Goal: Information Seeking & Learning: Check status

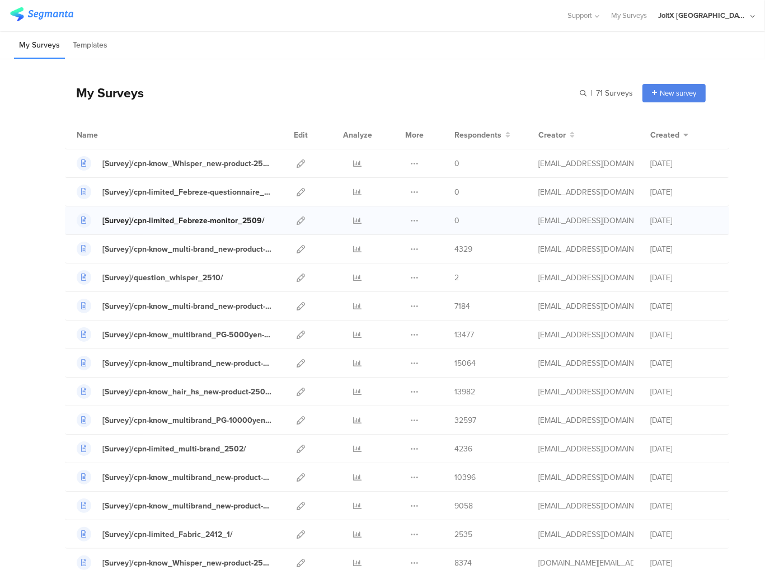
click at [209, 221] on div "[Survey]/cpn-limited_Febreze-monitor_2509/" at bounding box center [183, 221] width 162 height 12
click at [175, 217] on div "[Survey]/cpn-limited_Febreze-monitor_2509/" at bounding box center [183, 221] width 162 height 12
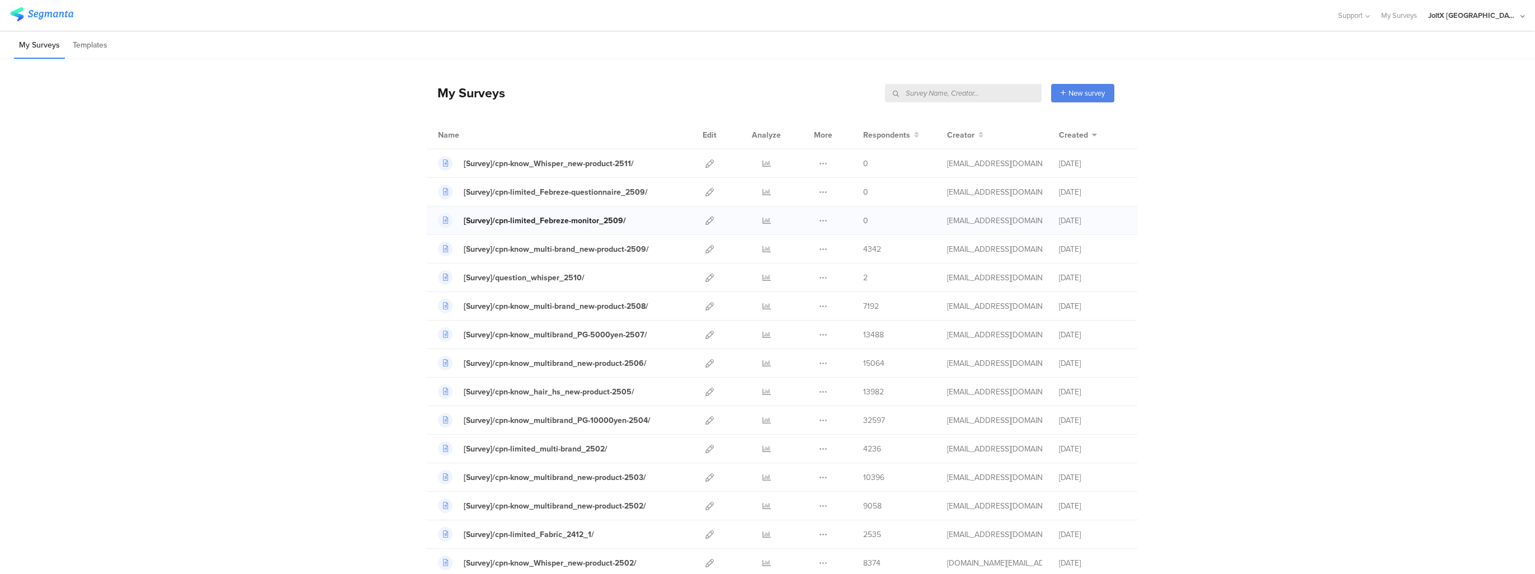
click at [596, 223] on div "[Survey]/cpn-limited_Febreze-monitor_2509/" at bounding box center [545, 221] width 162 height 12
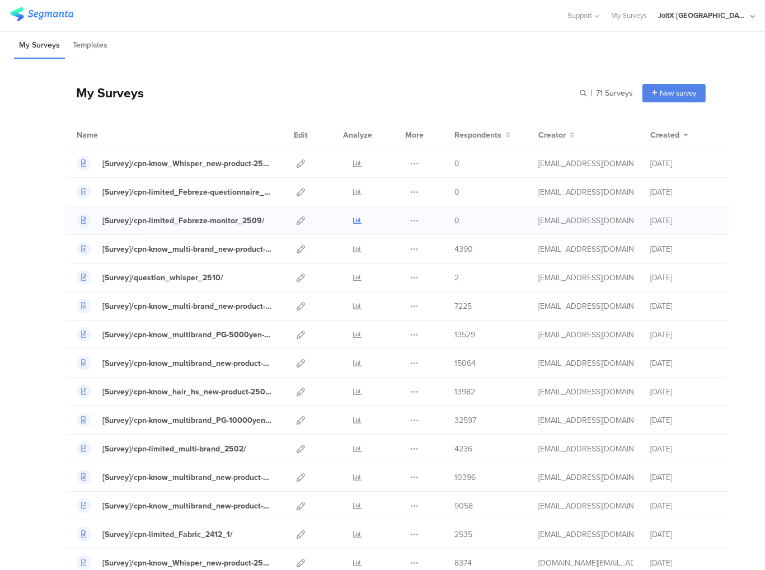
click at [353, 221] on icon at bounding box center [357, 220] width 8 height 8
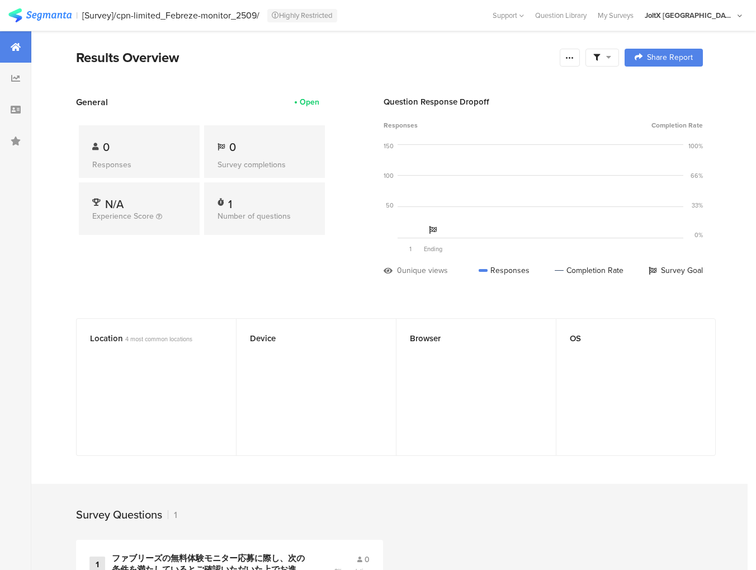
click at [268, 208] on div "1 Number of questions" at bounding box center [264, 208] width 121 height 53
click at [275, 218] on span "Number of questions" at bounding box center [254, 216] width 73 height 12
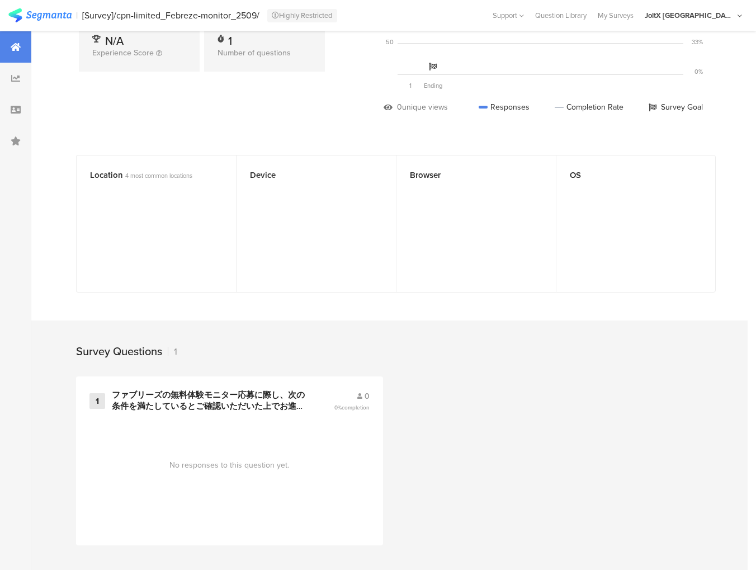
scroll to position [170, 0]
